Goal: Task Accomplishment & Management: Complete application form

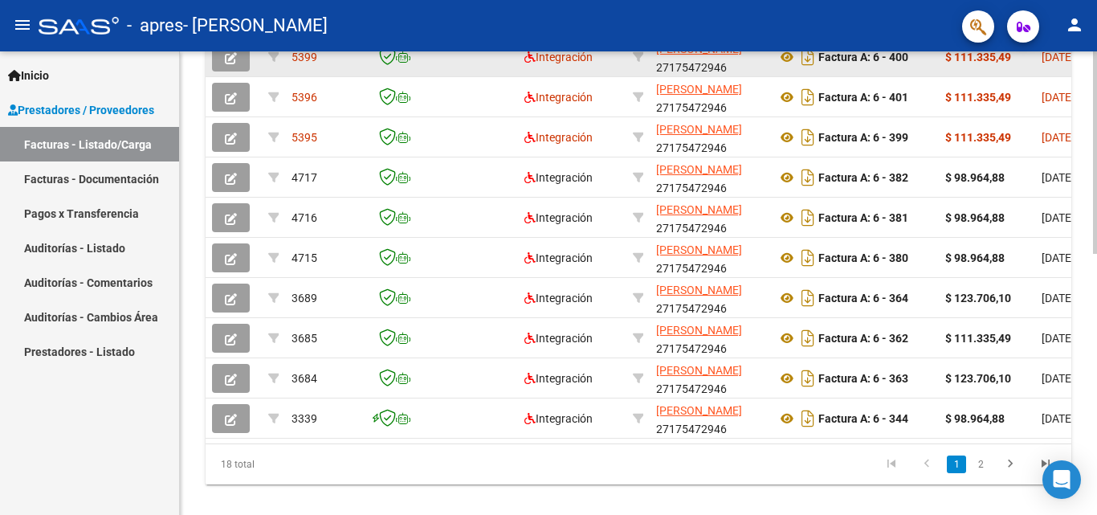
scroll to position [482, 0]
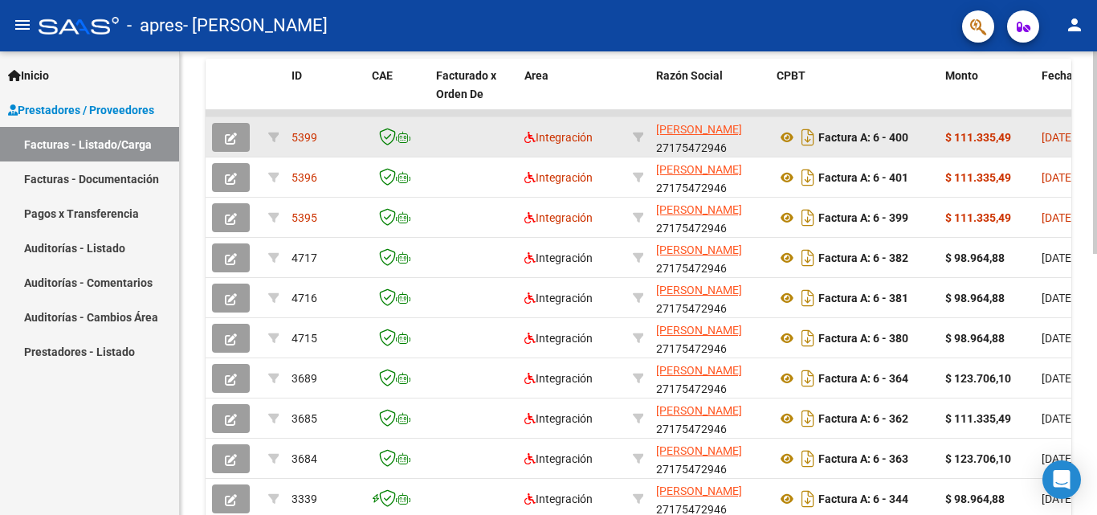
click at [232, 134] on icon "button" at bounding box center [231, 139] width 12 height 12
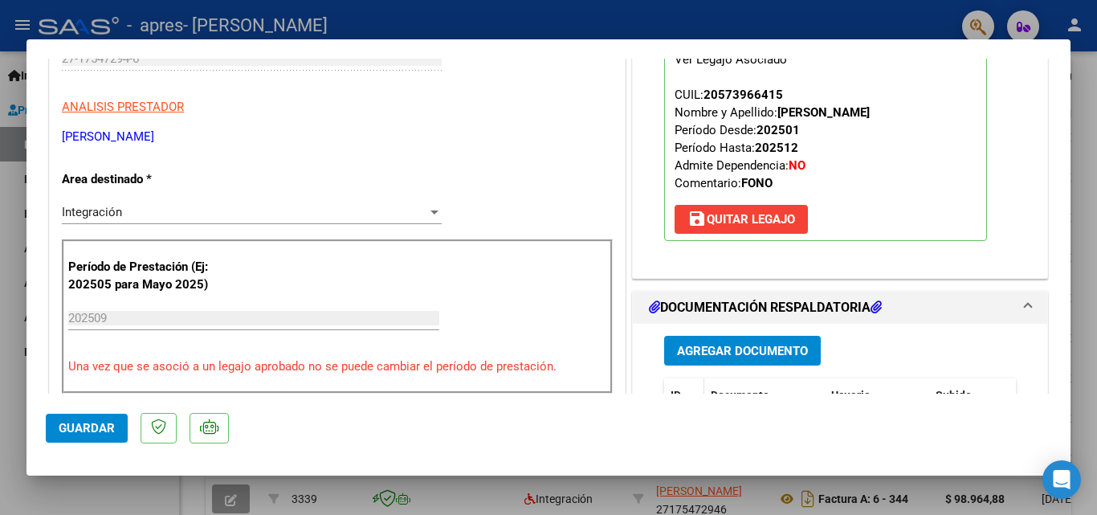
scroll to position [0, 0]
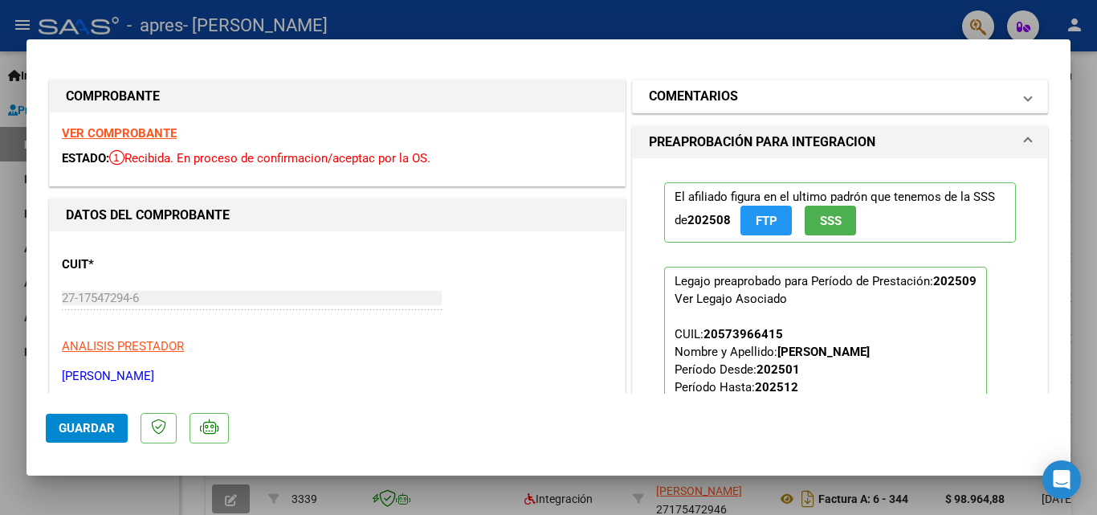
click at [725, 89] on h1 "COMENTARIOS" at bounding box center [693, 96] width 89 height 19
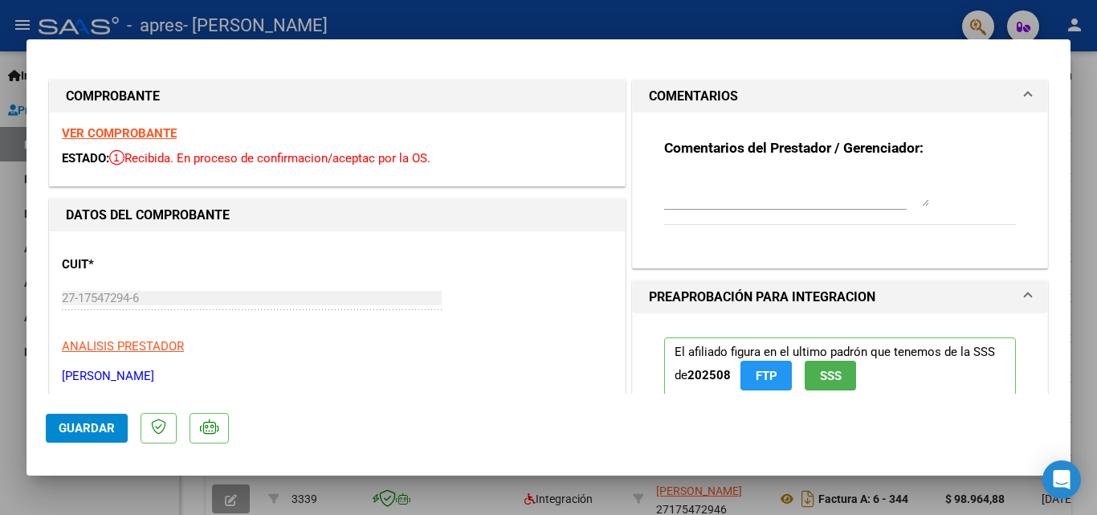
click at [0, 152] on div at bounding box center [548, 257] width 1097 height 515
type input "$ 0,00"
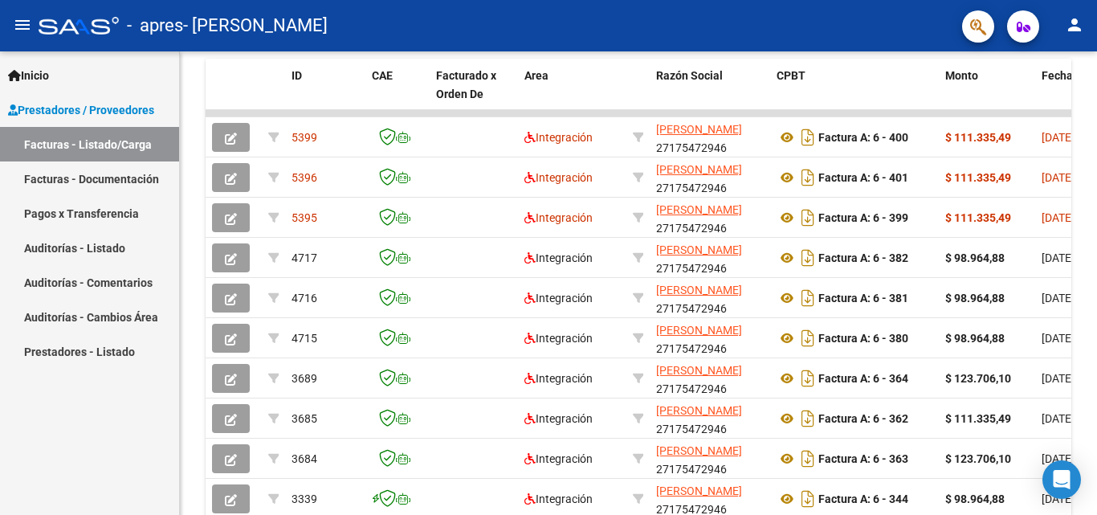
scroll to position [482, 0]
